Goal: Task Accomplishment & Management: Use online tool/utility

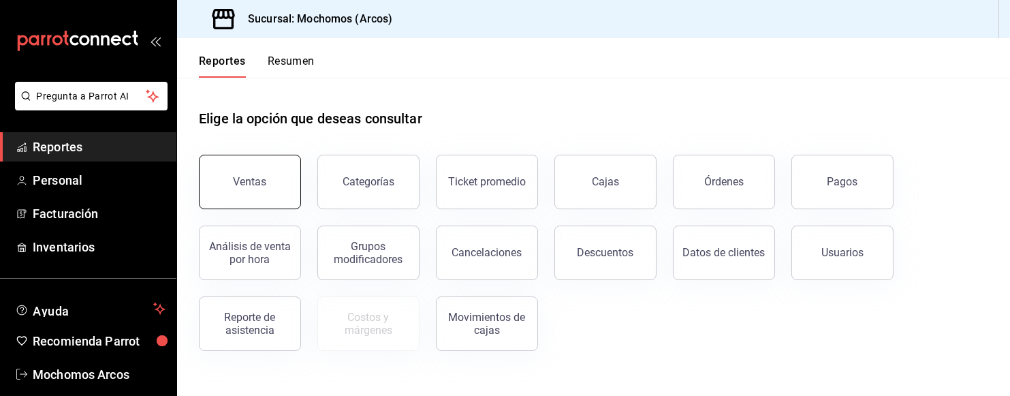
click at [243, 191] on button "Ventas" at bounding box center [250, 182] width 102 height 55
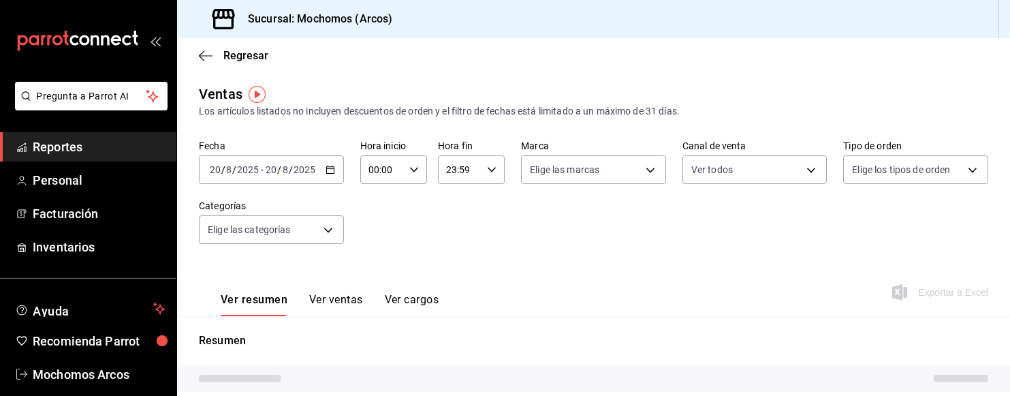
type input "PARROT,UBER_EATS,RAPPI,DIDI_FOOD,ONLINE"
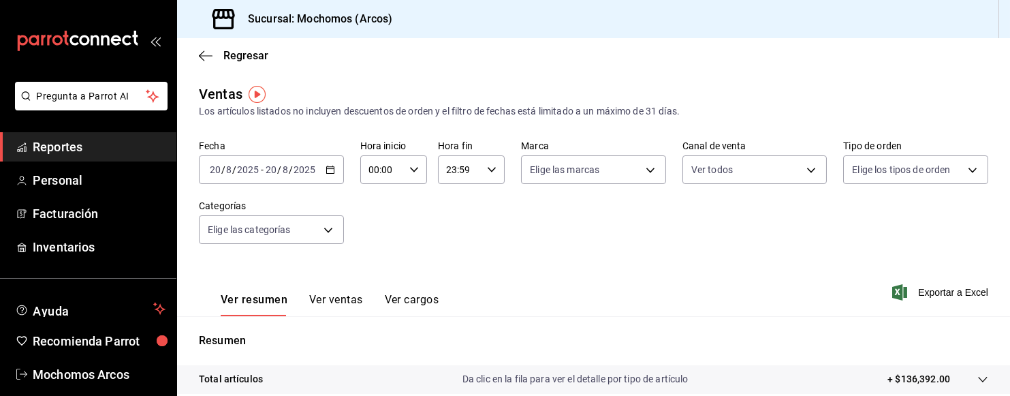
click at [334, 169] on div "[DATE] [DATE] - [DATE] [DATE]" at bounding box center [271, 169] width 145 height 29
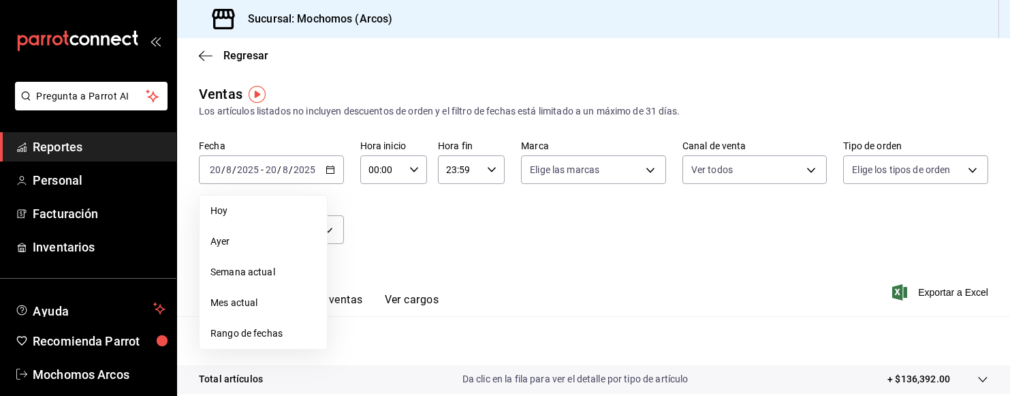
click at [243, 331] on span "Rango de fechas" at bounding box center [264, 333] width 106 height 14
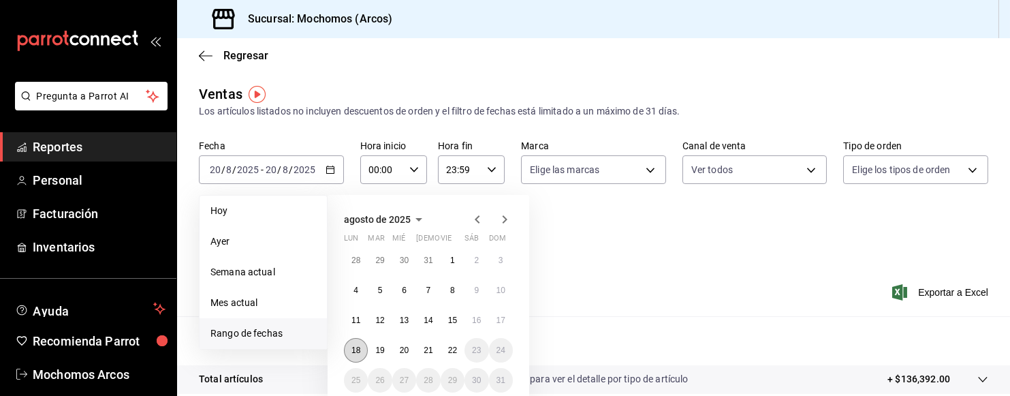
click at [358, 350] on abbr "18" at bounding box center [356, 350] width 9 height 10
click at [451, 350] on abbr "22" at bounding box center [452, 350] width 9 height 10
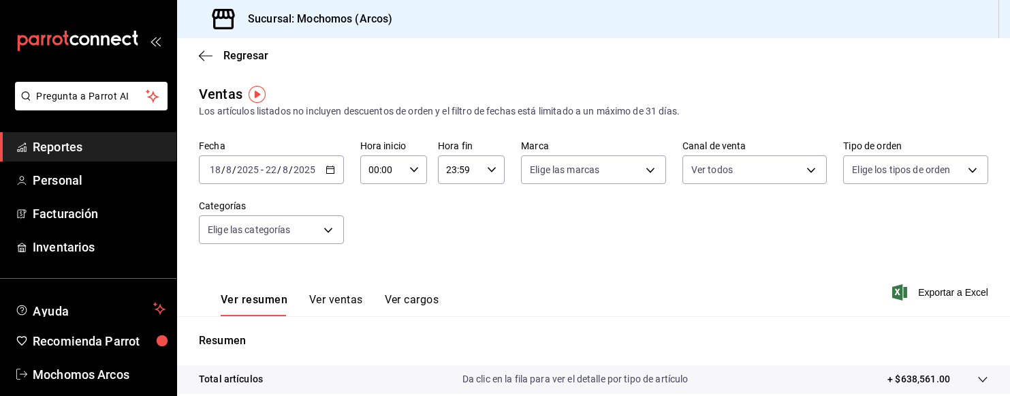
click at [326, 166] on icon "button" at bounding box center [331, 170] width 10 height 10
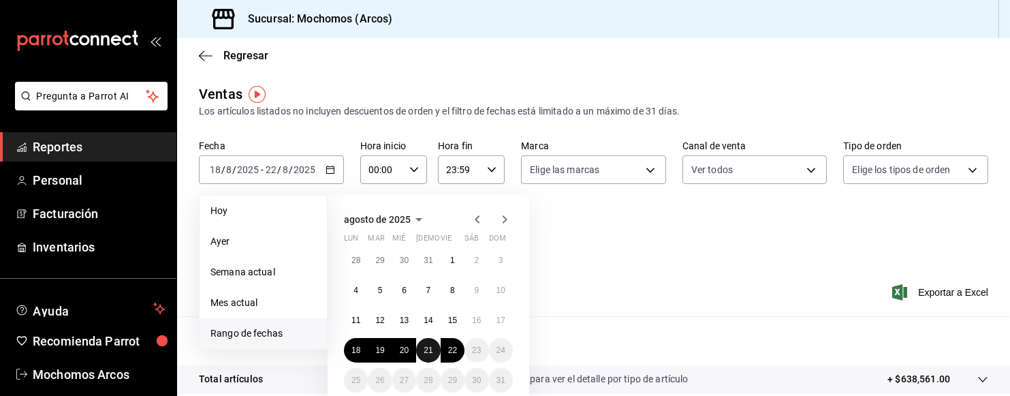
click at [431, 350] on abbr "21" at bounding box center [428, 350] width 9 height 10
click at [354, 358] on button "18" at bounding box center [356, 350] width 24 height 25
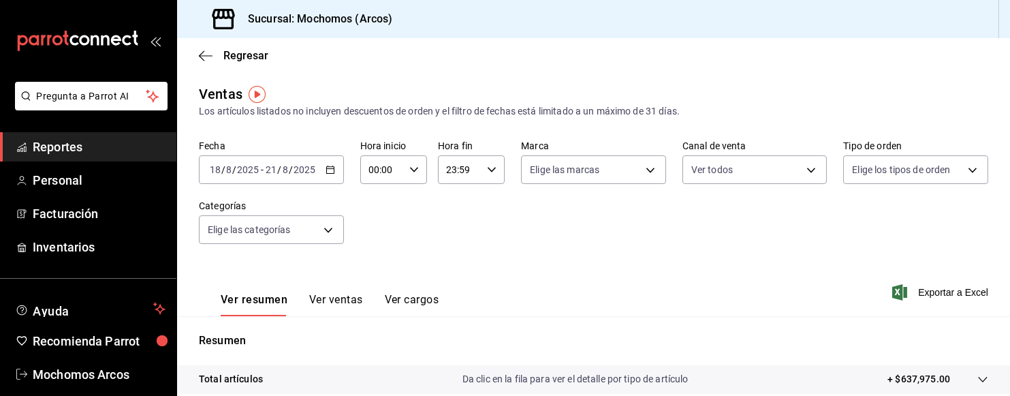
click at [330, 174] on \(Stroke\) "button" at bounding box center [330, 169] width 8 height 7
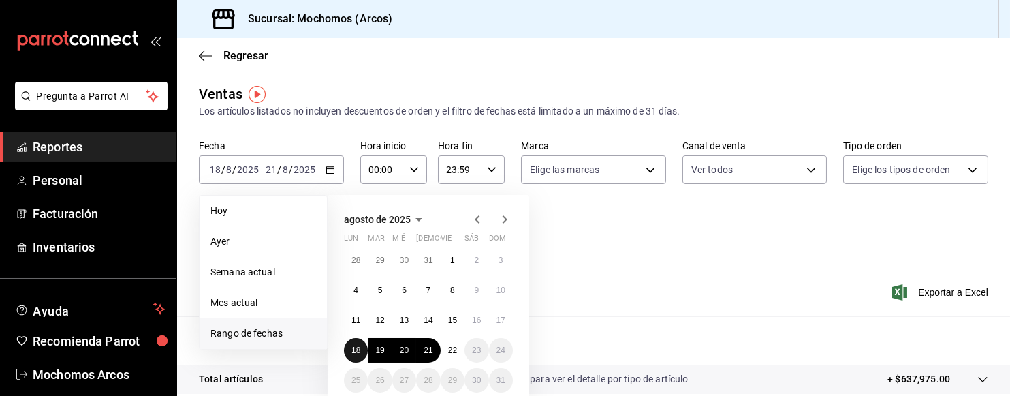
click at [356, 348] on abbr "18" at bounding box center [356, 350] width 9 height 10
click at [425, 350] on abbr "21" at bounding box center [428, 350] width 9 height 10
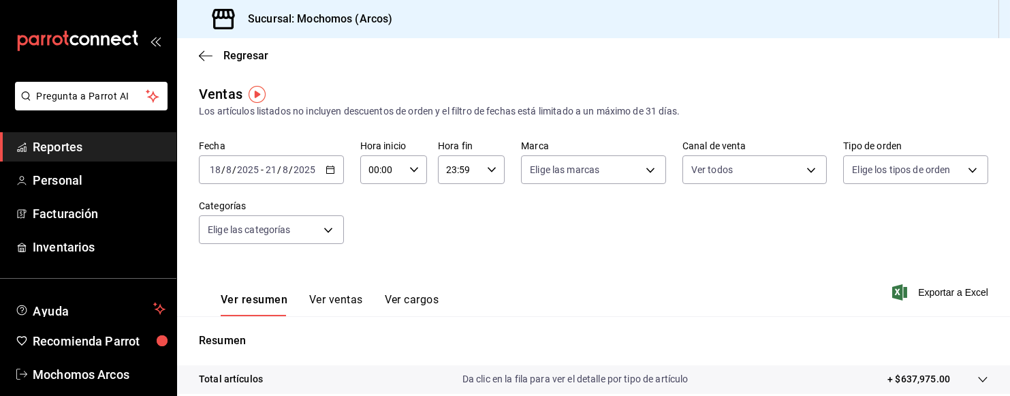
click at [416, 169] on div "00:00 Hora inicio" at bounding box center [393, 169] width 67 height 29
click at [383, 239] on button "01" at bounding box center [373, 237] width 27 height 27
type input "01:00"
click at [375, 222] on span "05" at bounding box center [374, 226] width 11 height 11
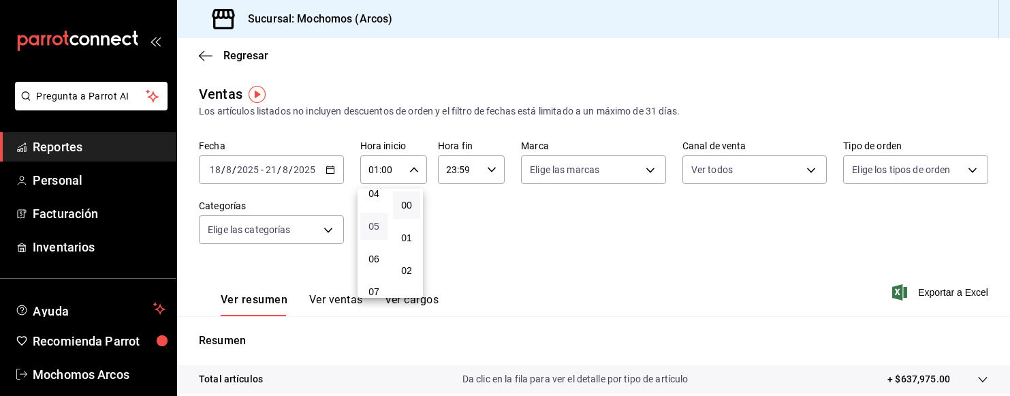
type input "05:00"
click at [486, 167] on div at bounding box center [505, 198] width 1010 height 396
click at [487, 167] on icon "button" at bounding box center [492, 170] width 10 height 10
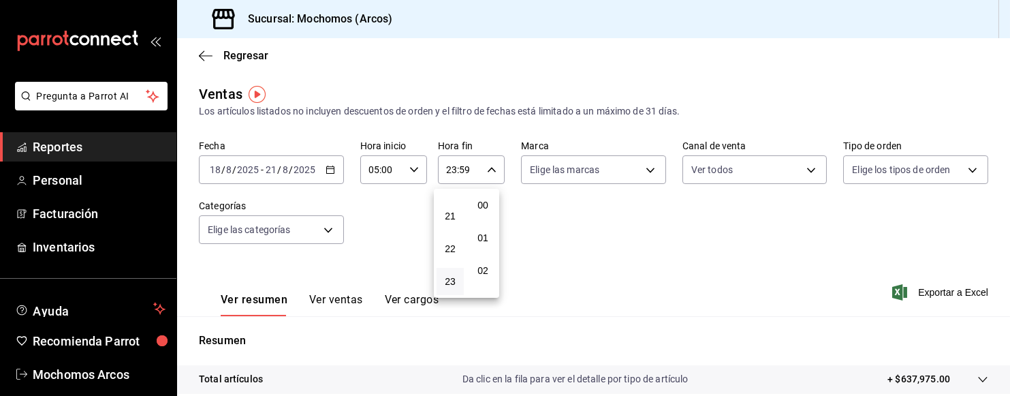
scroll to position [1868, 0]
click at [446, 243] on span "22" at bounding box center [450, 248] width 11 height 11
click at [447, 202] on span "00" at bounding box center [450, 205] width 11 height 11
click at [483, 243] on span "58" at bounding box center [483, 248] width 11 height 11
type input "00:58"
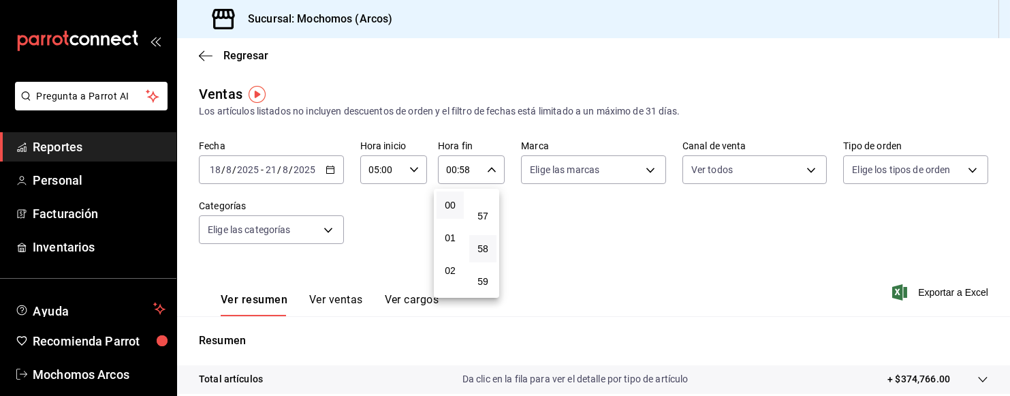
click at [643, 159] on div at bounding box center [505, 198] width 1010 height 396
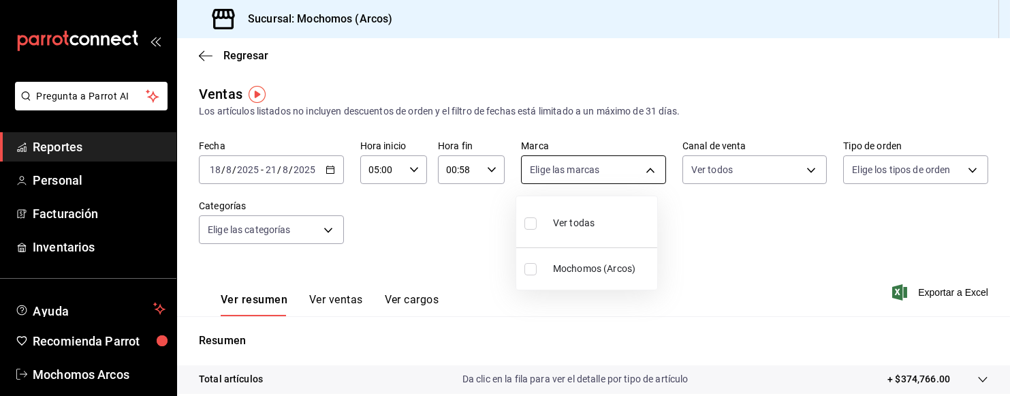
click at [643, 167] on body "Pregunta a Parrot AI Reportes Personal Facturación Inventarios Ayuda Recomienda…" at bounding box center [505, 198] width 1010 height 396
click at [576, 216] on span "Ver todas" at bounding box center [574, 223] width 42 height 14
type input "dd36a3dd-8c35-4563-bc3a-0ae6137ce787"
checkbox input "true"
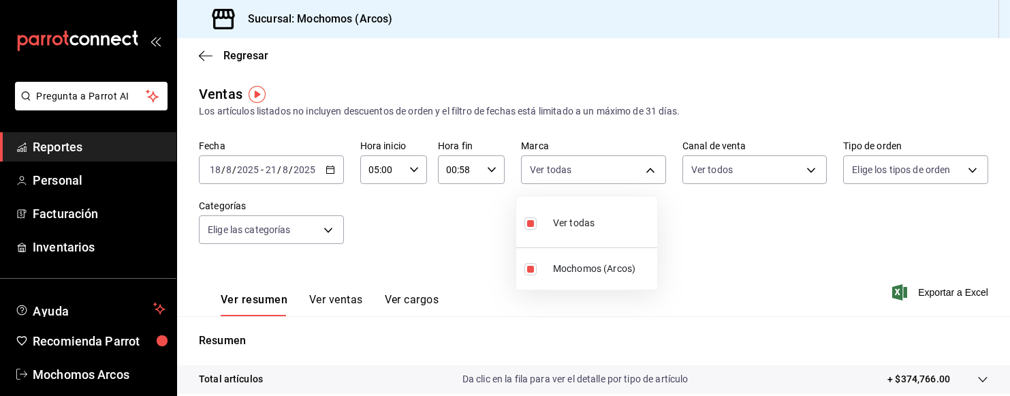
click at [807, 172] on div at bounding box center [505, 198] width 1010 height 396
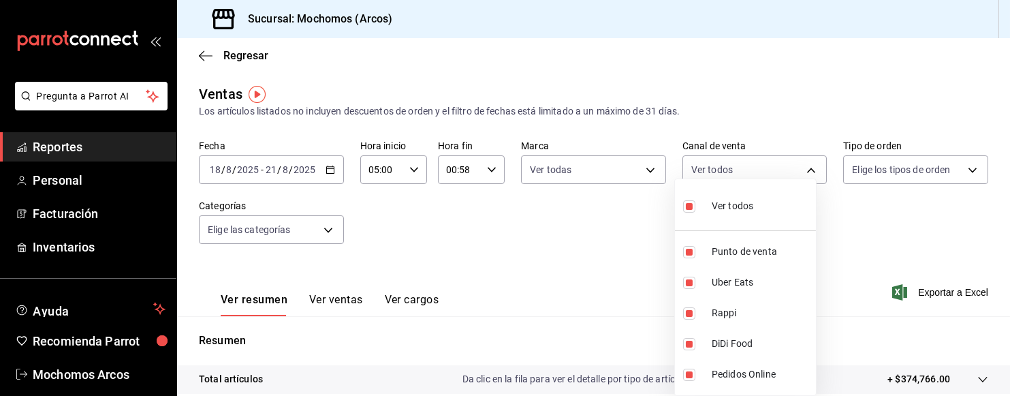
click at [807, 172] on body "Pregunta a Parrot AI Reportes Personal Facturación Inventarios Ayuda Recomienda…" at bounding box center [505, 198] width 1010 height 396
click at [951, 174] on div at bounding box center [505, 198] width 1010 height 396
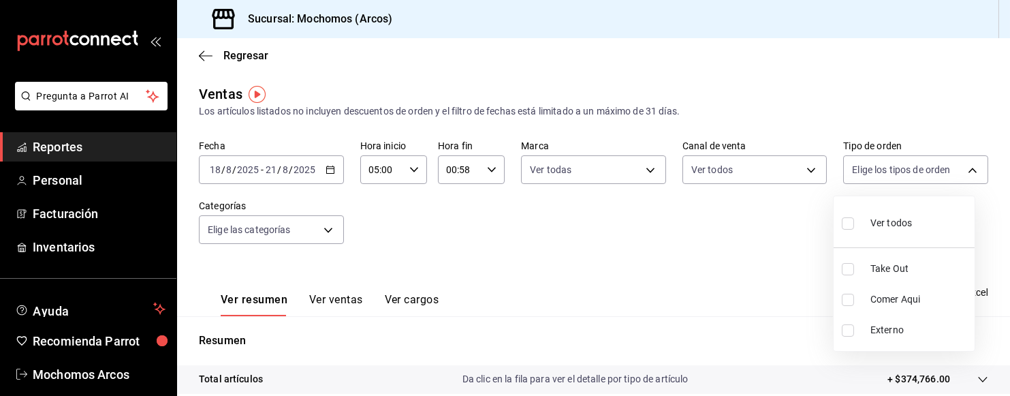
click at [951, 174] on body "Pregunta a Parrot AI Reportes Personal Facturación Inventarios Ayuda Recomienda…" at bounding box center [505, 198] width 1010 height 396
click at [871, 229] on span "Ver todos" at bounding box center [892, 223] width 42 height 14
type input "c6b8ee8d-4955-4723-bae1-372b147e207b,27be71f3-ce18-4cfa-bd3b-e966efc6a73f,EXTER…"
checkbox input "true"
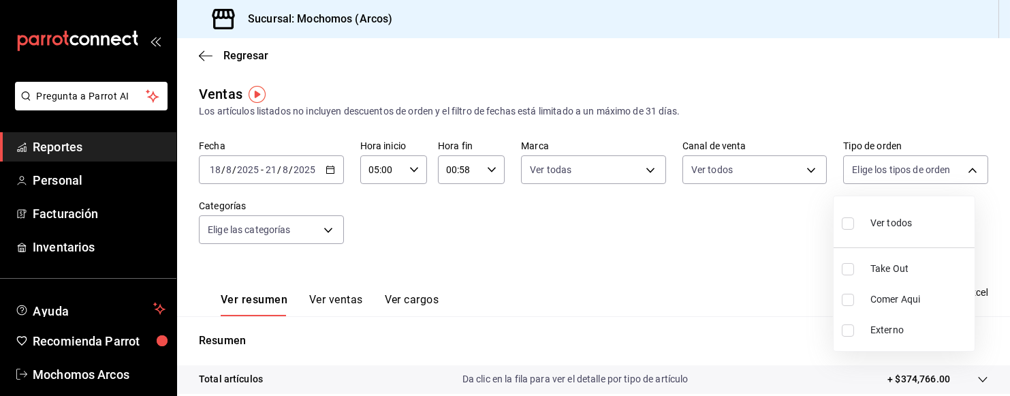
checkbox input "true"
click at [290, 223] on div at bounding box center [505, 198] width 1010 height 396
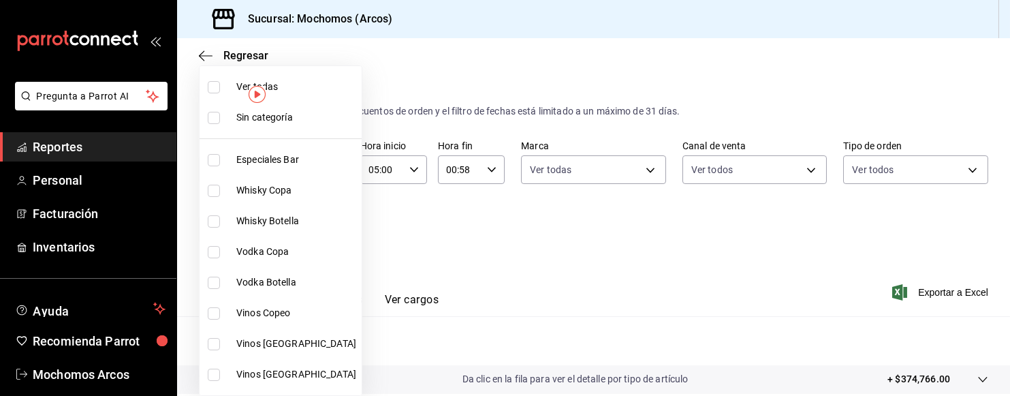
click at [290, 223] on body "Pregunta a Parrot AI Reportes Personal Facturación Inventarios Ayuda Recomienda…" at bounding box center [505, 198] width 1010 height 396
click at [275, 85] on span "Ver todas" at bounding box center [296, 87] width 120 height 14
type input "7597c5c0-c189-439a-a9b1-46cc8ee7ac78,78dcea9d-0226-4a72-8dbe-4ec0b47d6941,3e6ec…"
checkbox input "true"
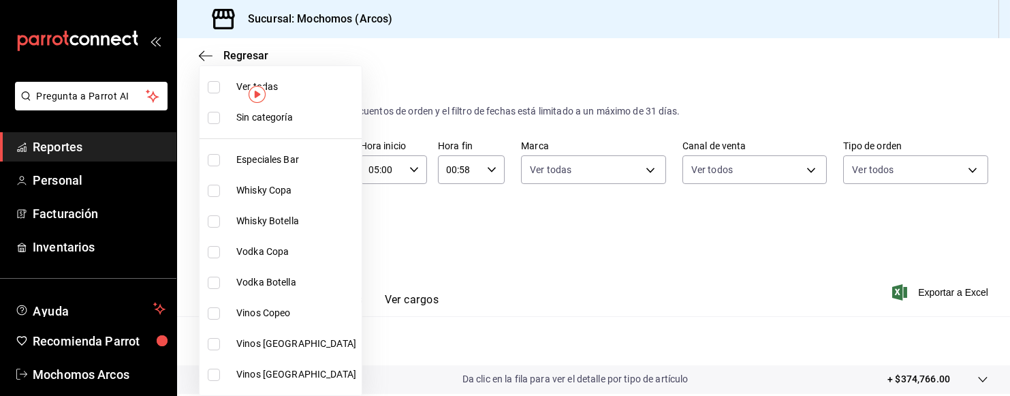
checkbox input "true"
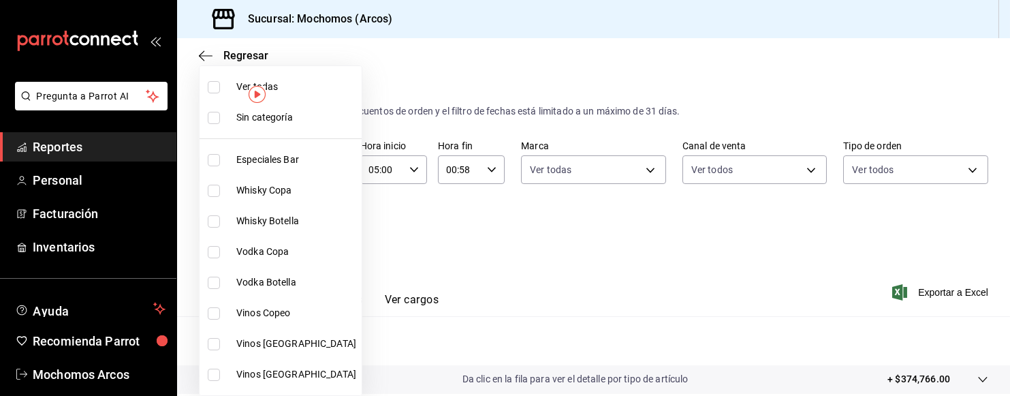
checkbox input "true"
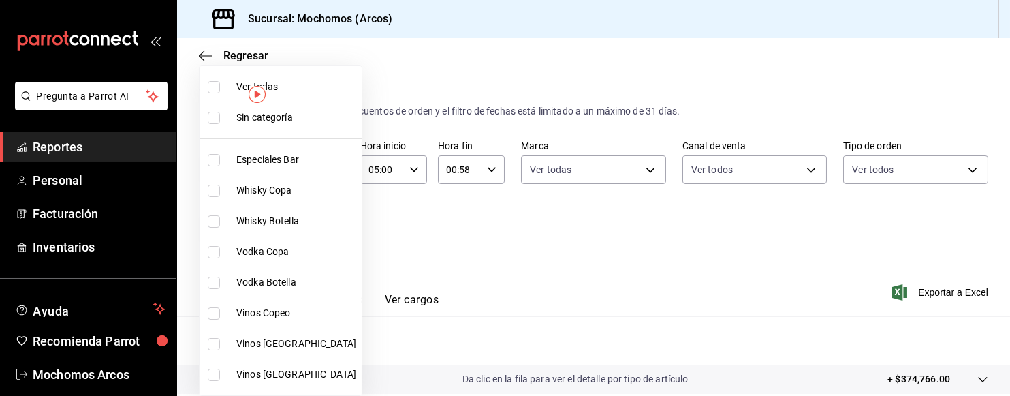
checkbox input "true"
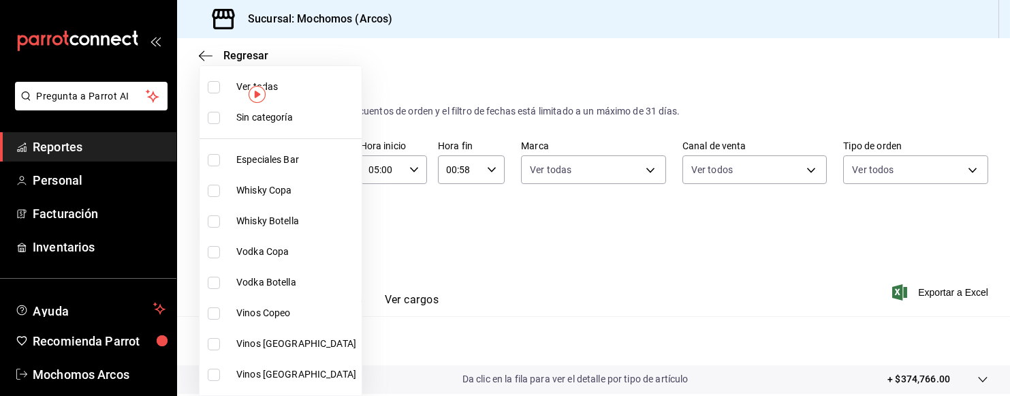
checkbox input "true"
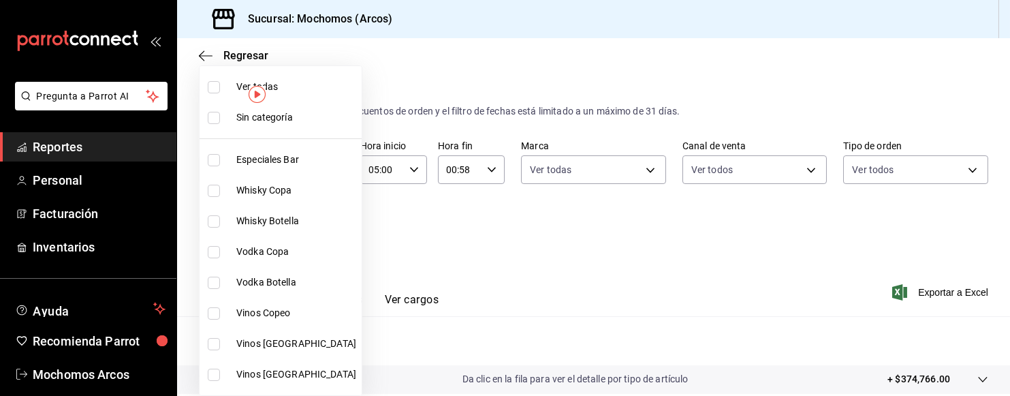
checkbox input "true"
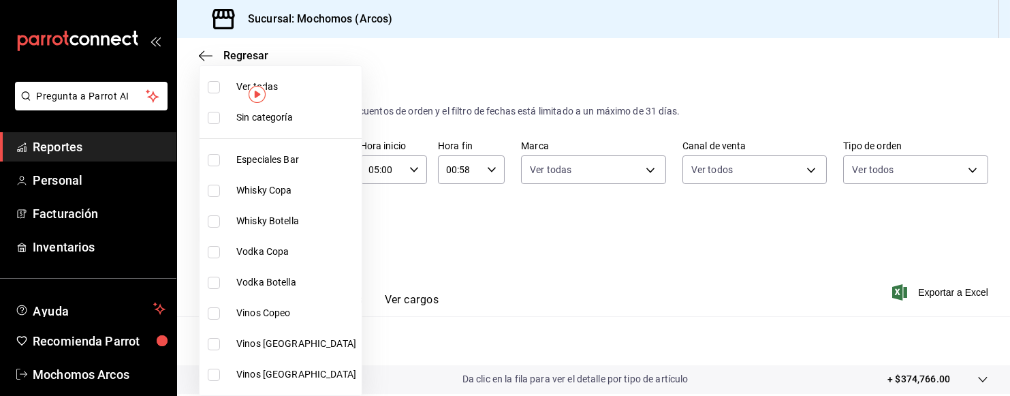
checkbox input "true"
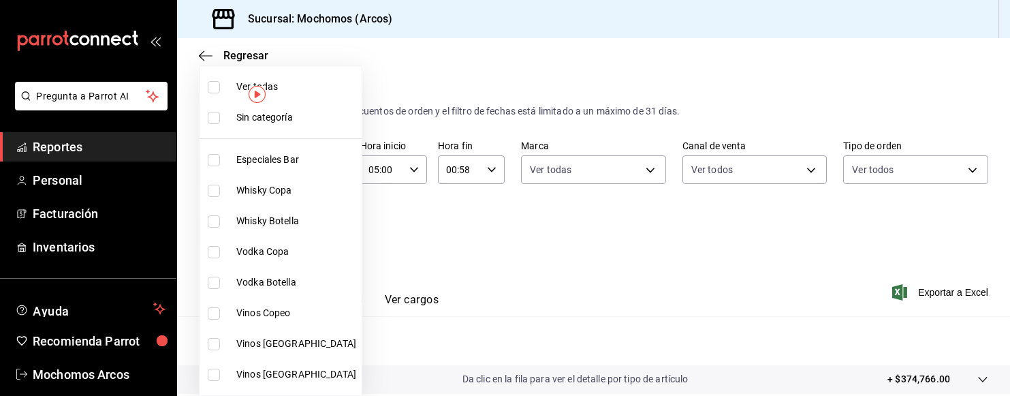
checkbox input "true"
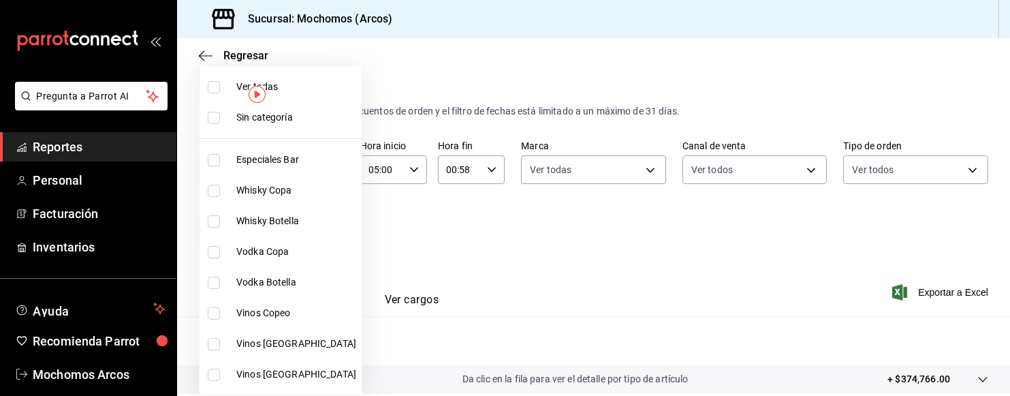
checkbox input "true"
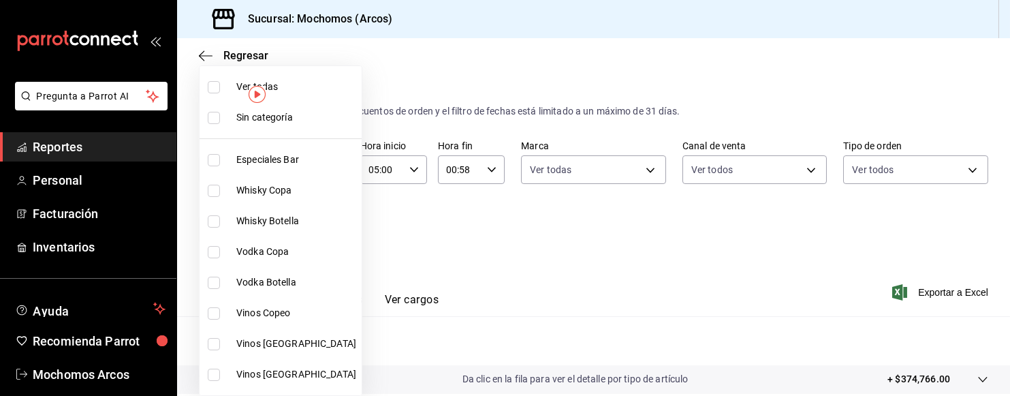
checkbox input "true"
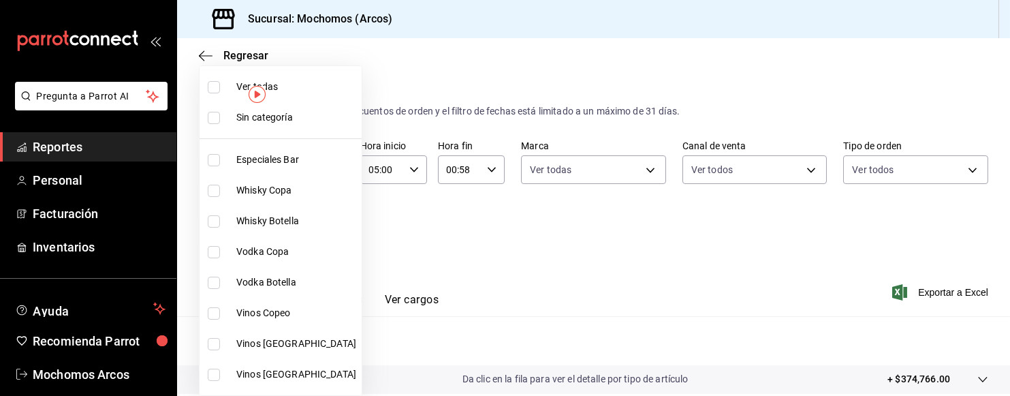
checkbox input "true"
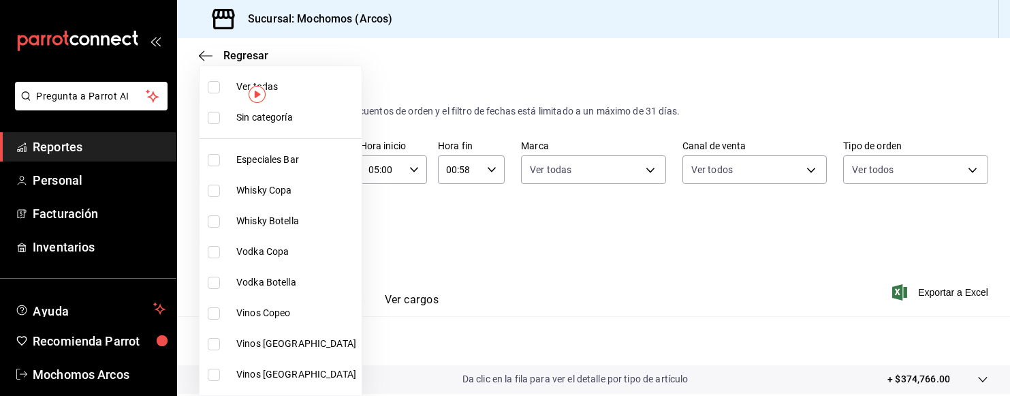
checkbox input "true"
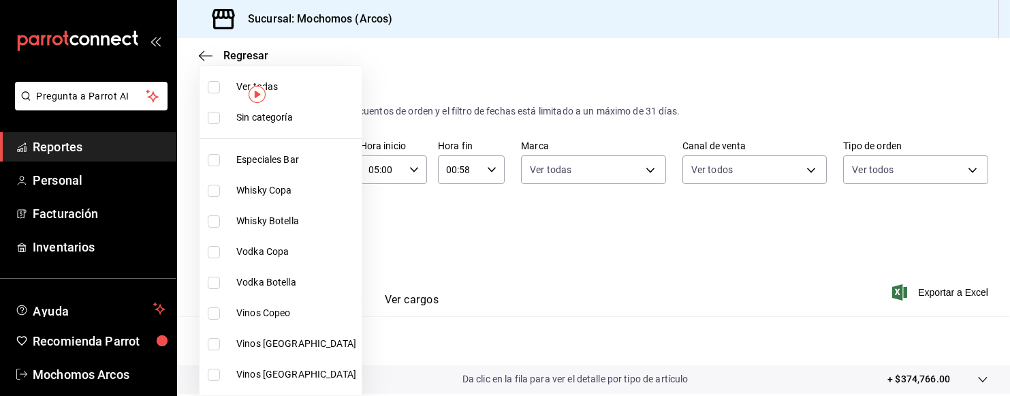
checkbox input "true"
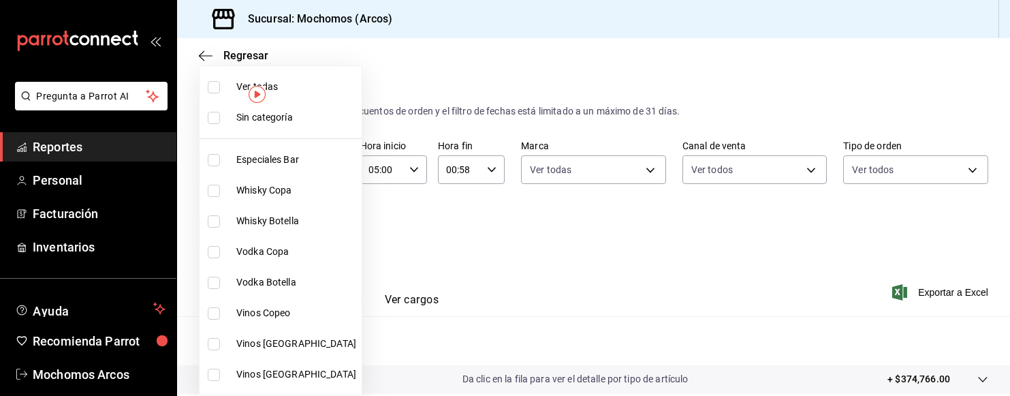
checkbox input "true"
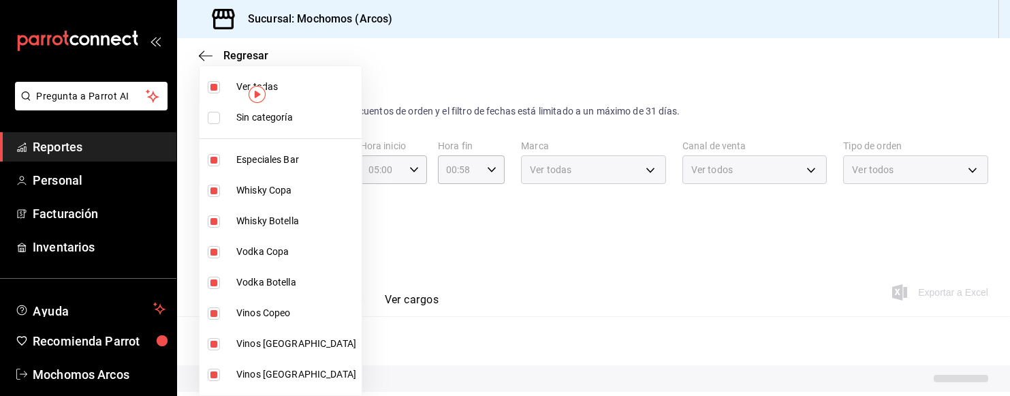
click at [761, 204] on div at bounding box center [505, 198] width 1010 height 396
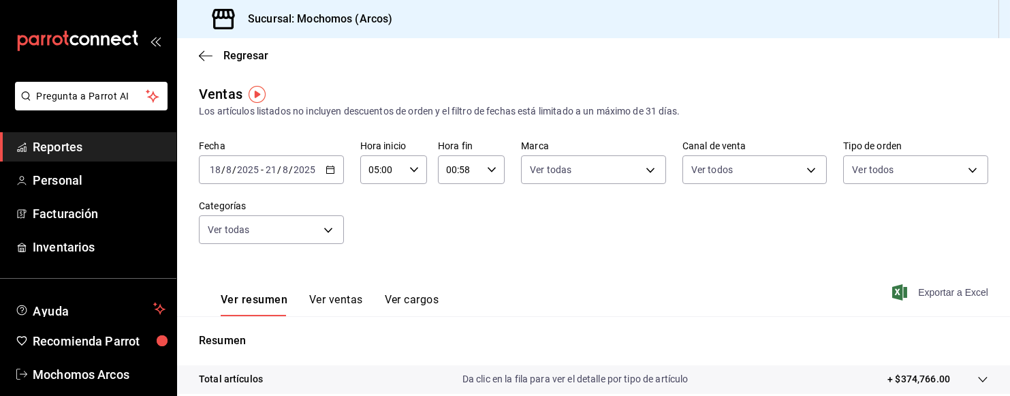
click at [904, 300] on span "Exportar a Excel" at bounding box center [941, 292] width 93 height 16
